Goal: Information Seeking & Learning: Learn about a topic

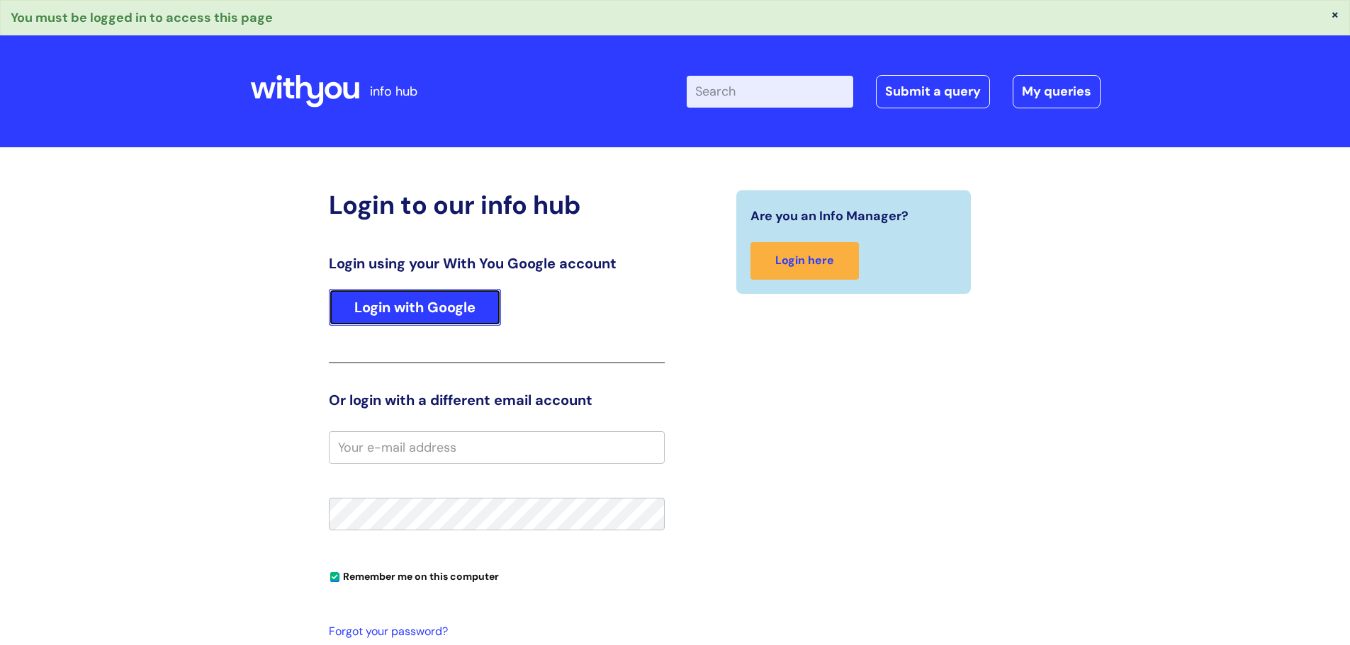
click at [431, 313] on link "Login with Google" at bounding box center [415, 307] width 172 height 37
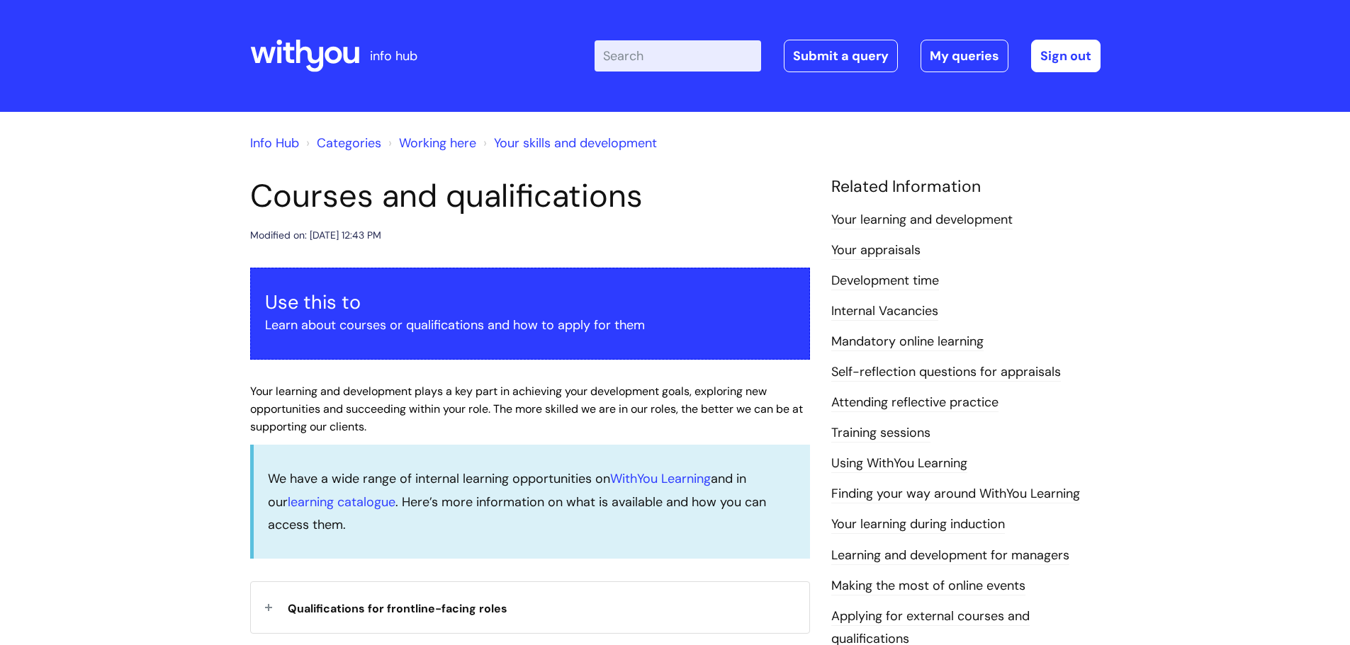
click at [887, 311] on link "Internal Vacancies" at bounding box center [884, 311] width 107 height 18
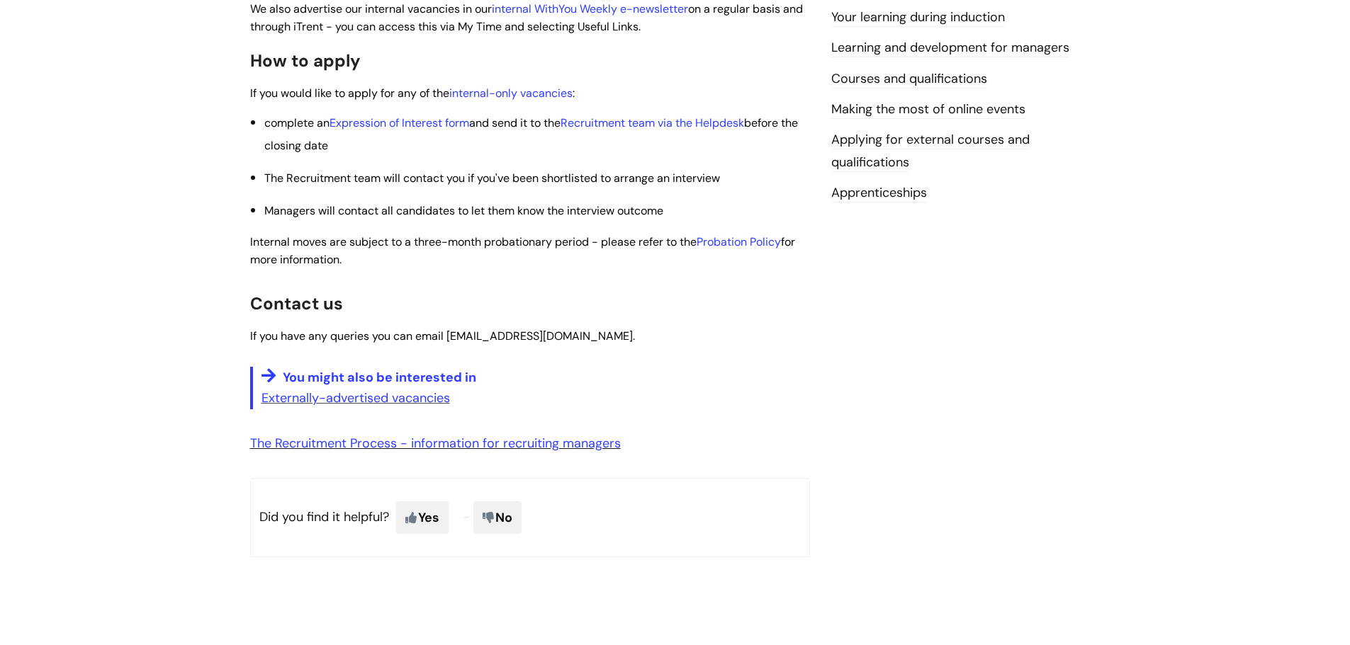
scroll to position [496, 0]
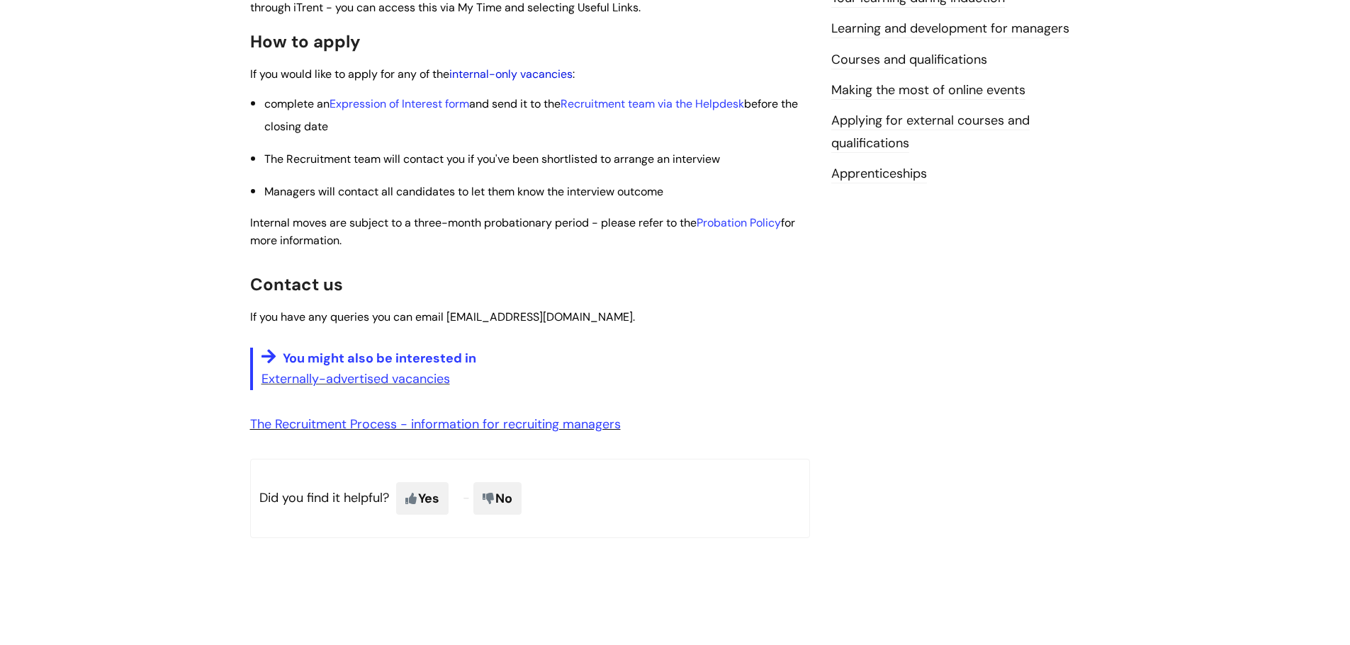
click at [545, 77] on link "internal-only vacancies" at bounding box center [510, 74] width 123 height 15
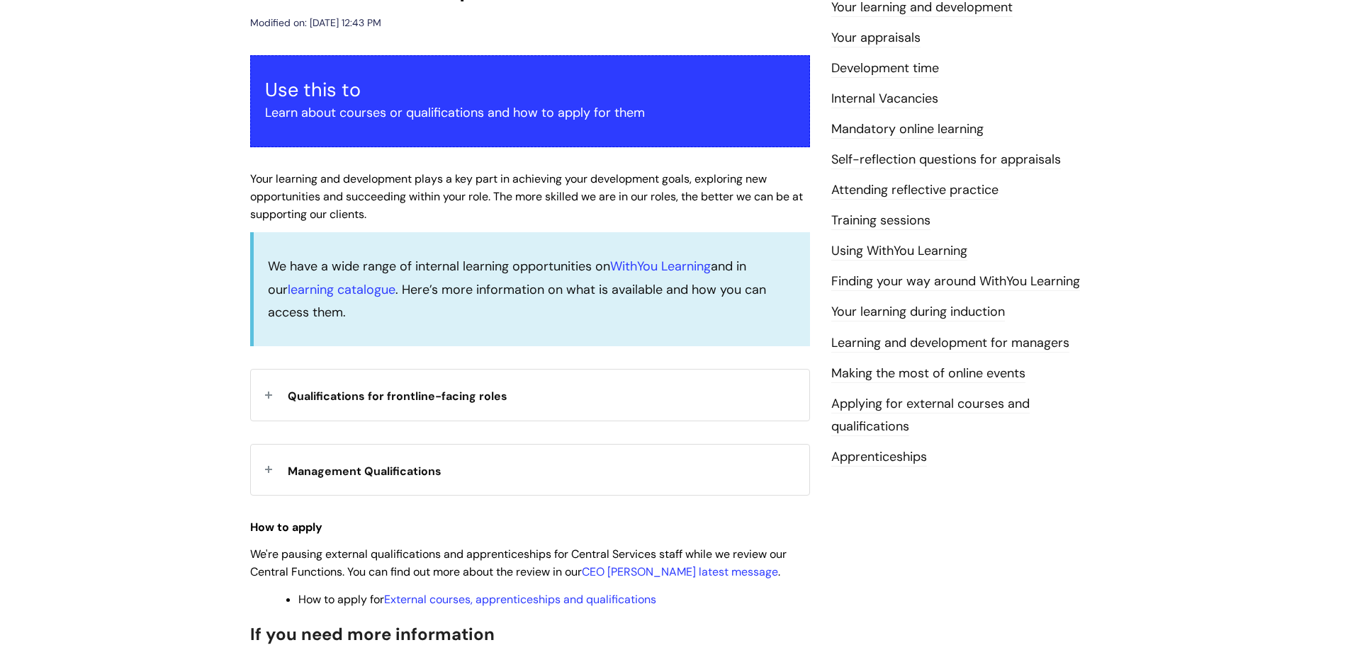
scroll to position [142, 0]
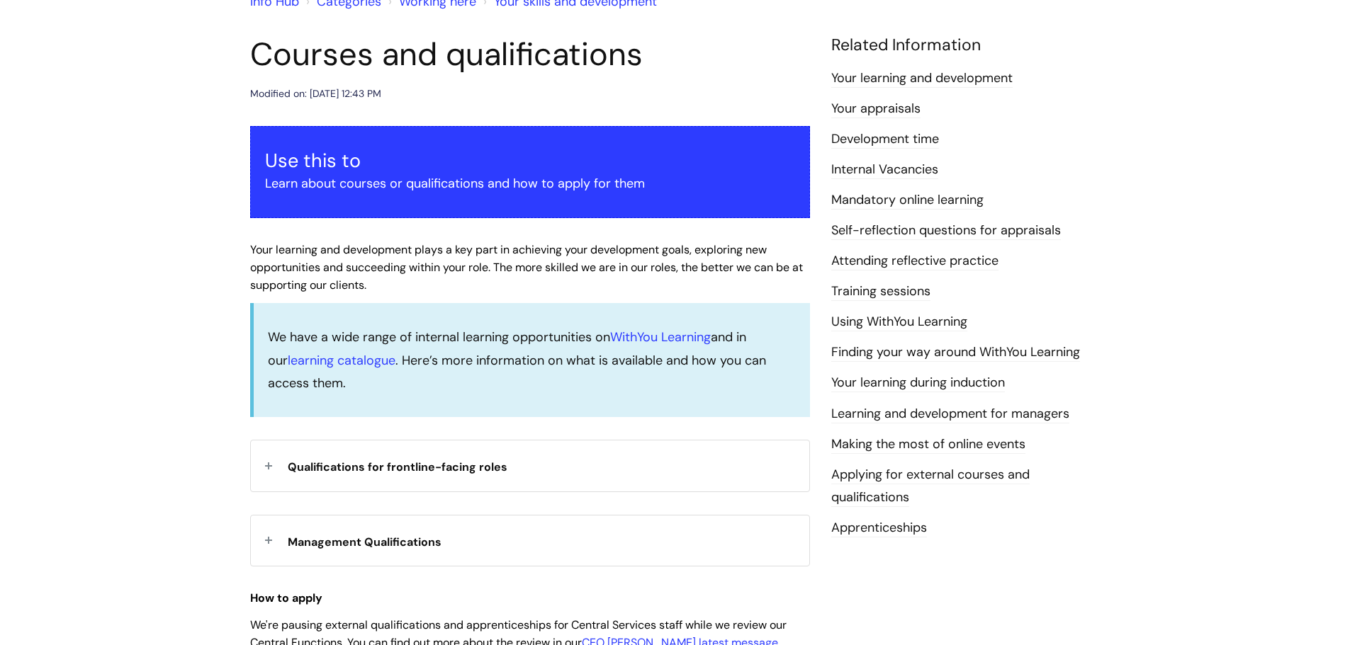
click at [939, 412] on link "Learning and development for managers" at bounding box center [950, 414] width 238 height 18
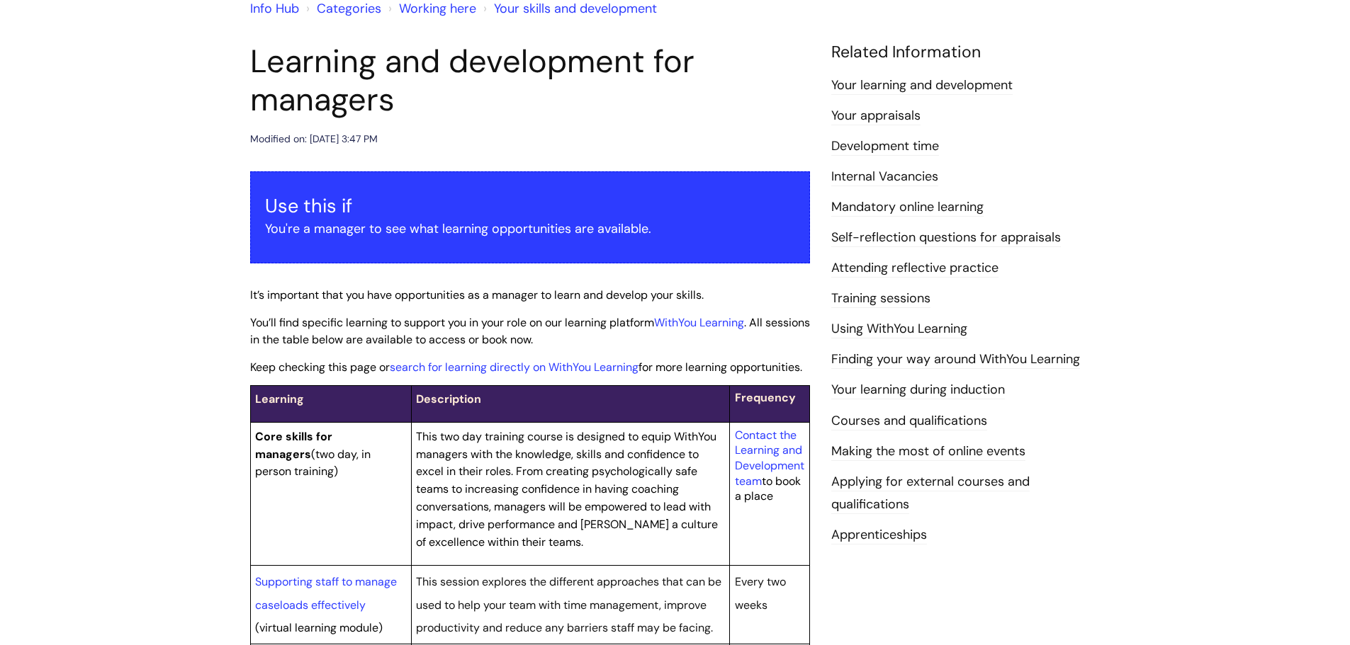
scroll to position [71, 0]
